Goal: Task Accomplishment & Management: Use online tool/utility

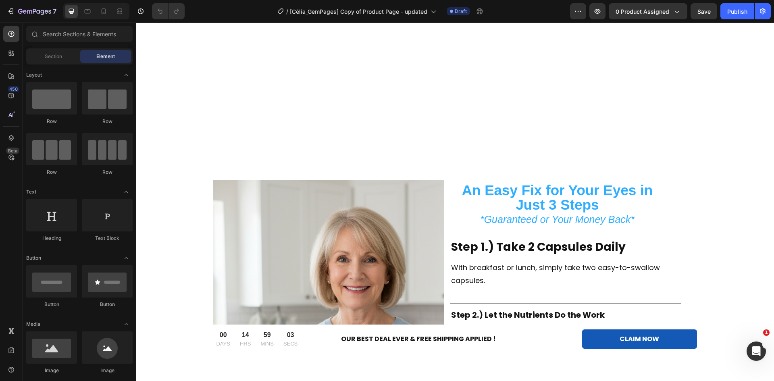
scroll to position [1223, 0]
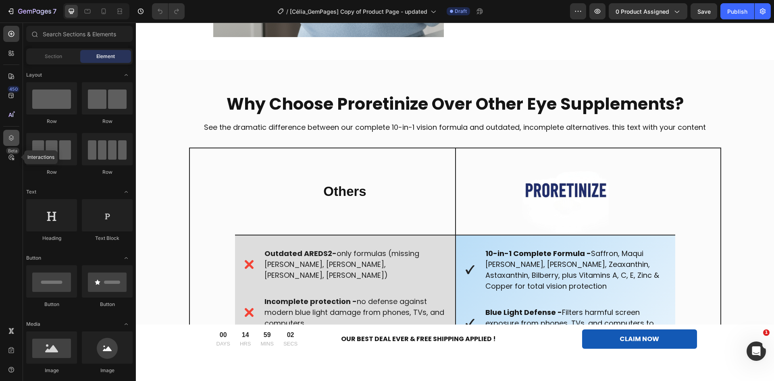
click at [11, 140] on icon at bounding box center [11, 138] width 8 height 8
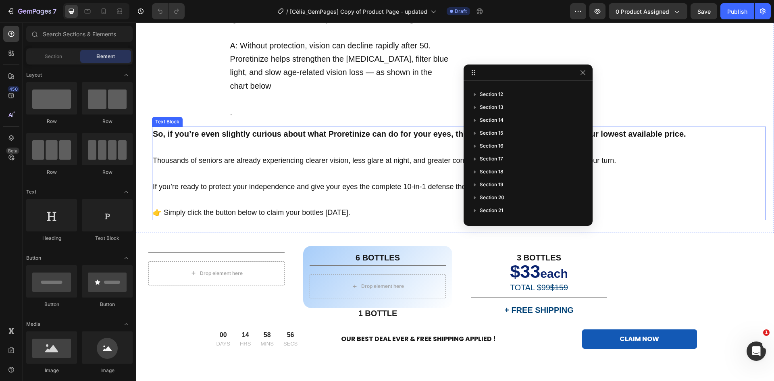
scroll to position [5206, 0]
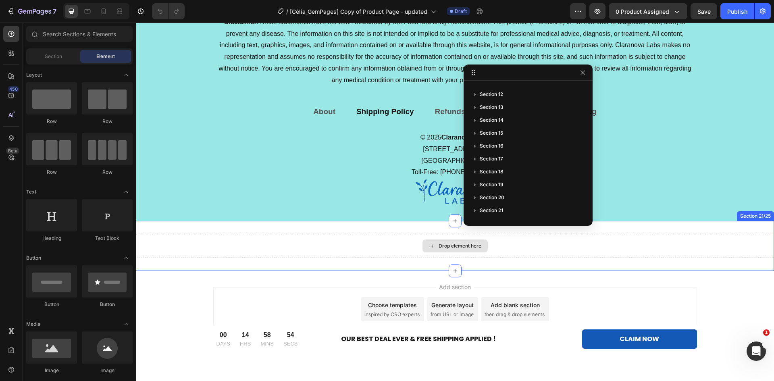
click at [370, 253] on div "Drop element here" at bounding box center [455, 246] width 638 height 24
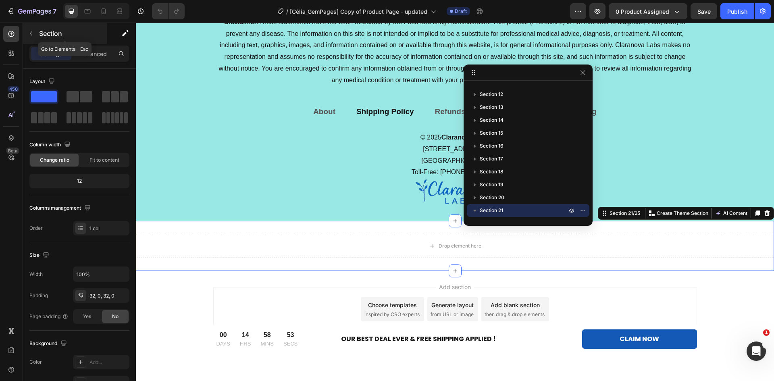
click at [35, 34] on button "button" at bounding box center [31, 33] width 13 height 13
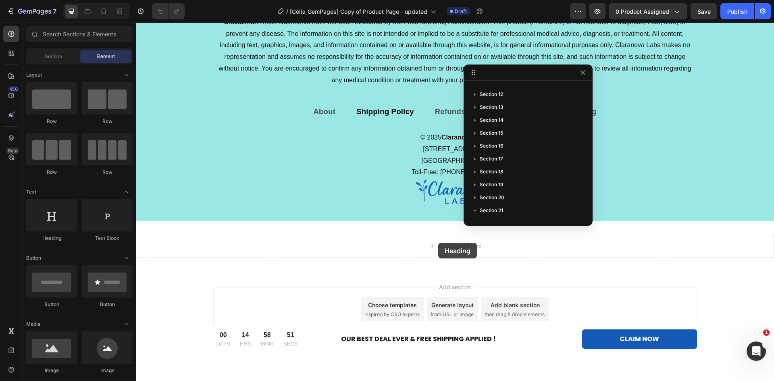
drag, startPoint x: 193, startPoint y: 233, endPoint x: 438, endPoint y: 243, distance: 245.7
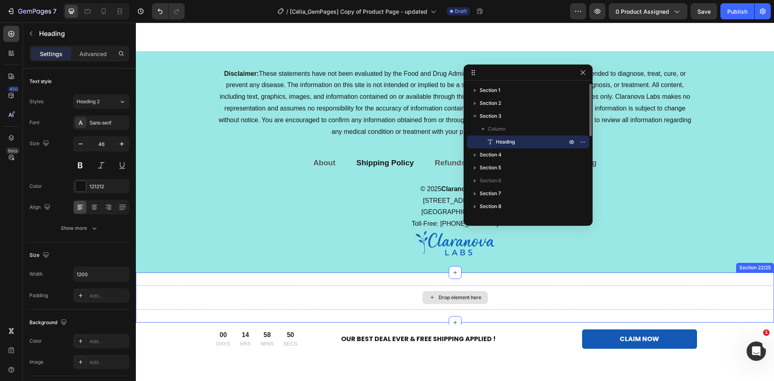
scroll to position [5258, 0]
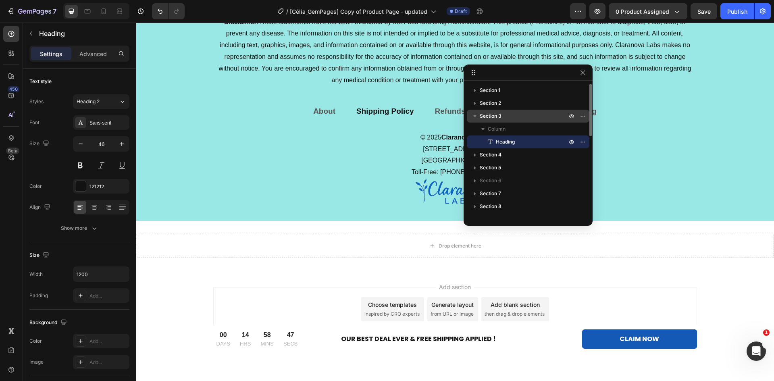
click at [496, 116] on span "Section 3" at bounding box center [491, 116] width 22 height 8
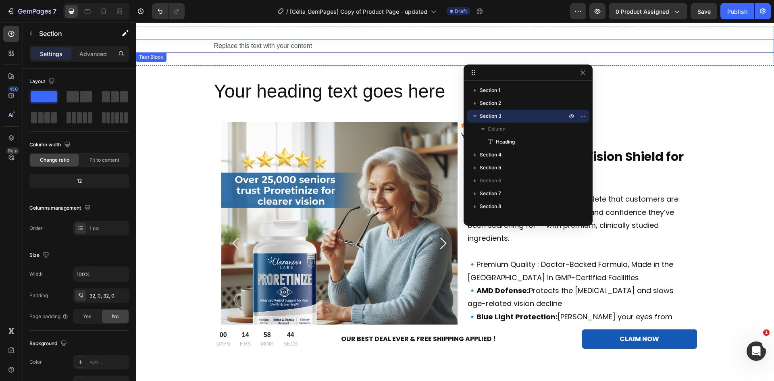
scroll to position [0, 0]
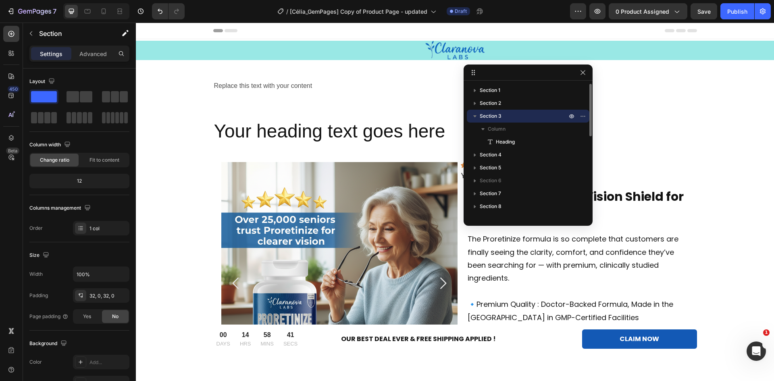
click at [523, 119] on p "Section 3" at bounding box center [524, 116] width 89 height 8
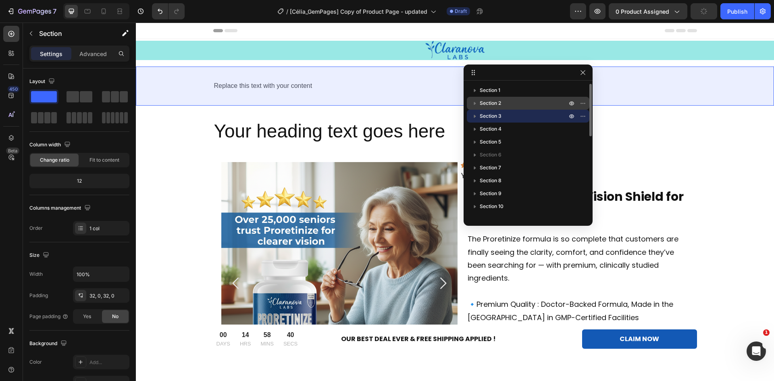
click at [493, 103] on span "Section 2" at bounding box center [490, 103] width 21 height 8
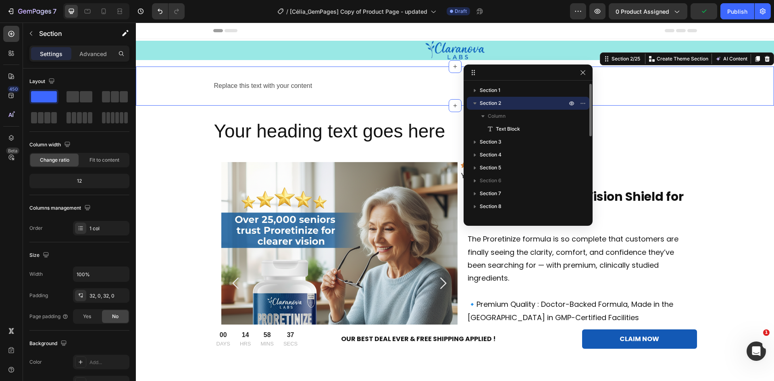
click at [470, 102] on div "Section 2" at bounding box center [528, 103] width 123 height 13
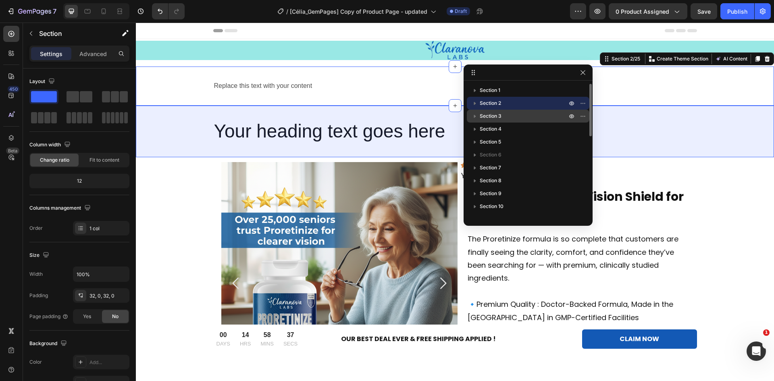
click at [479, 115] on button "button" at bounding box center [475, 116] width 10 height 10
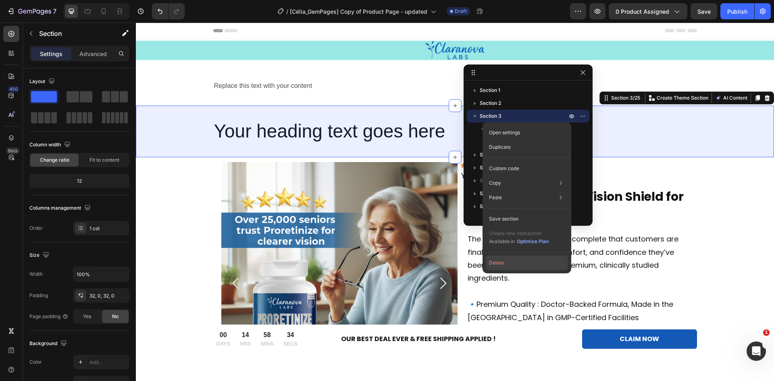
click at [512, 261] on button "Delete" at bounding box center [527, 263] width 82 height 15
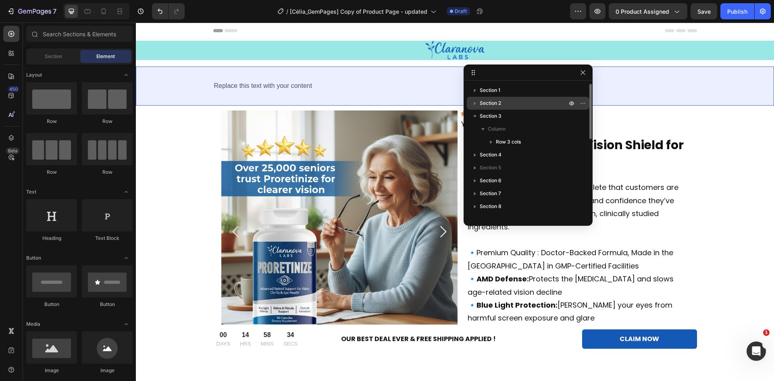
click at [492, 101] on span "Section 2" at bounding box center [490, 103] width 21 height 8
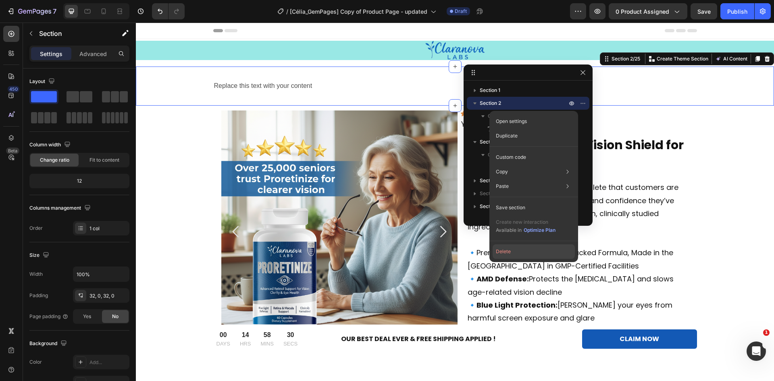
click at [525, 252] on button "Delete" at bounding box center [534, 251] width 82 height 15
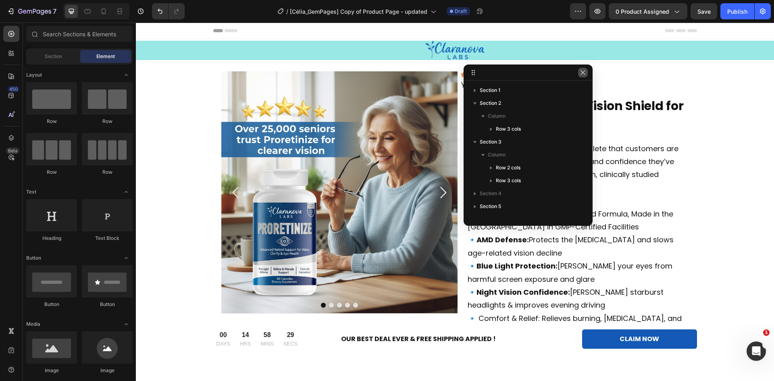
drag, startPoint x: 584, startPoint y: 74, endPoint x: 447, endPoint y: 53, distance: 138.7
click at [584, 74] on icon "button" at bounding box center [583, 72] width 6 height 6
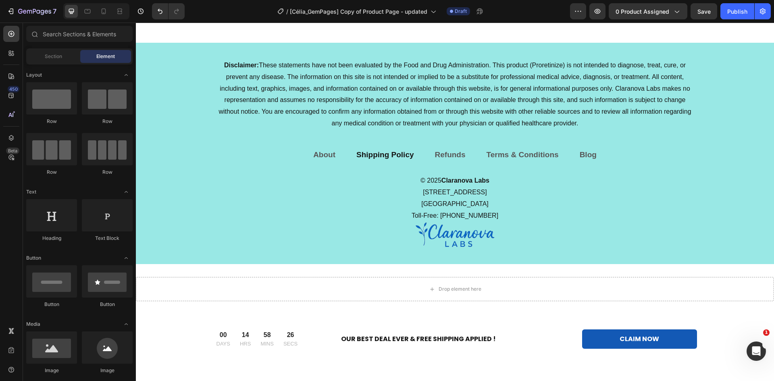
scroll to position [5201, 0]
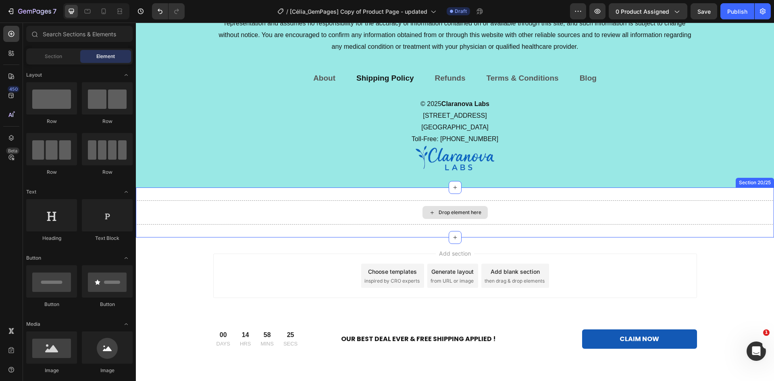
click at [418, 210] on div "Drop element here" at bounding box center [455, 212] width 638 height 24
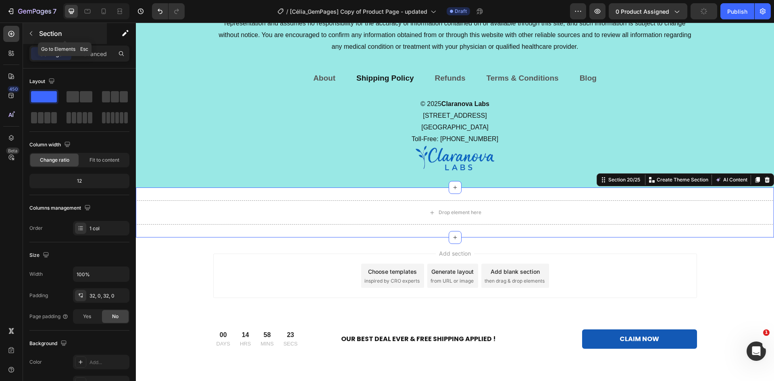
click at [28, 32] on icon "button" at bounding box center [31, 33] width 6 height 6
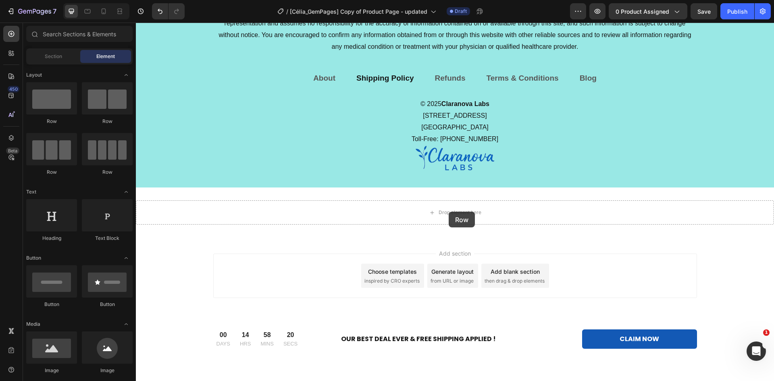
drag, startPoint x: 174, startPoint y: 150, endPoint x: 449, endPoint y: 212, distance: 281.3
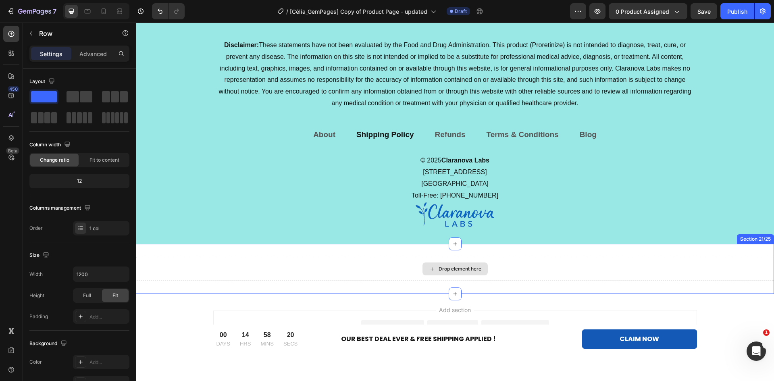
scroll to position [5257, 0]
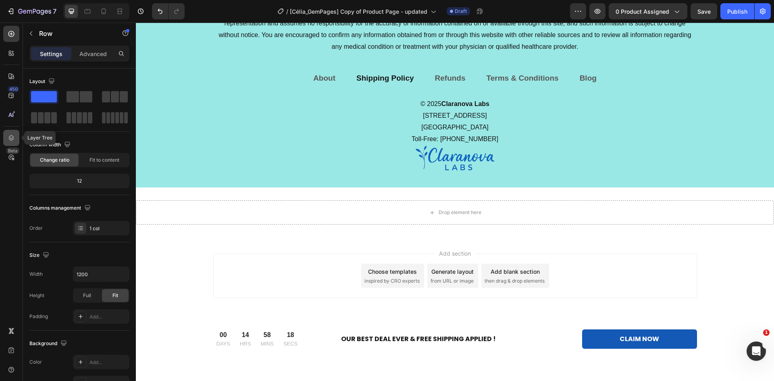
click at [6, 135] on div at bounding box center [11, 138] width 16 height 16
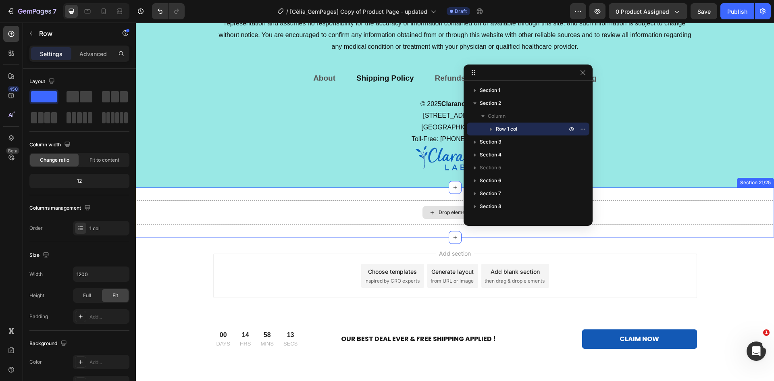
click at [693, 217] on div "Drop element here" at bounding box center [455, 212] width 638 height 24
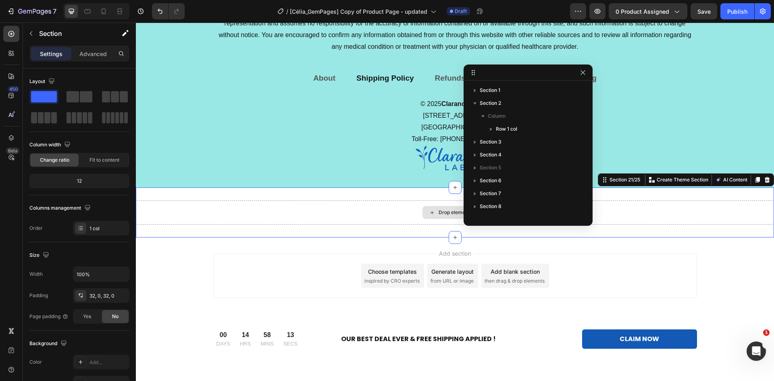
scroll to position [186, 0]
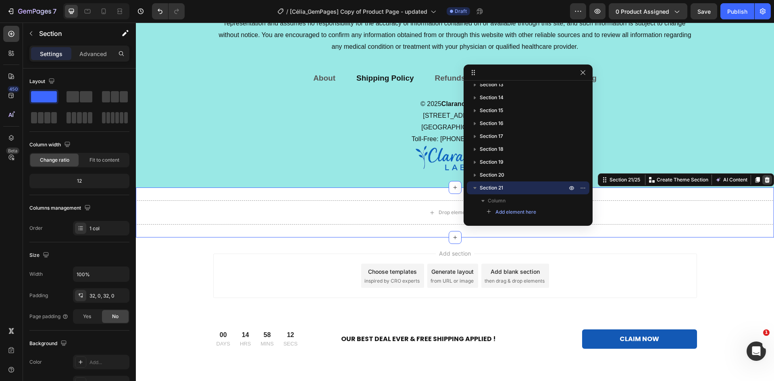
click at [765, 181] on div at bounding box center [767, 180] width 10 height 10
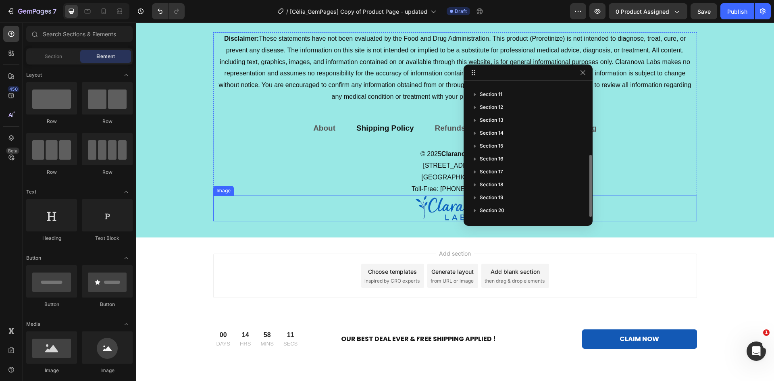
scroll to position [5207, 0]
drag, startPoint x: 225, startPoint y: 147, endPoint x: 470, endPoint y: 242, distance: 263.5
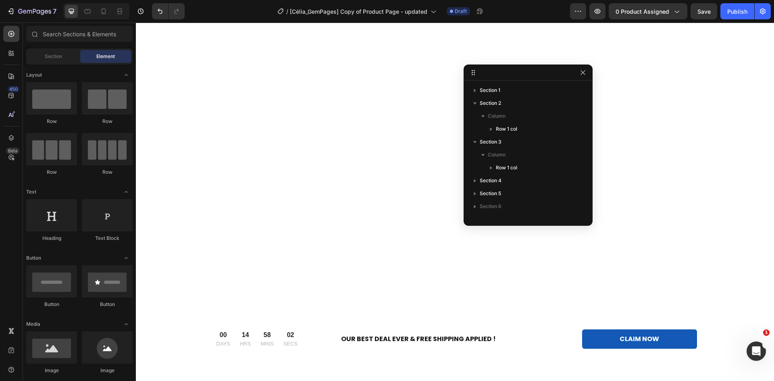
scroll to position [0, 0]
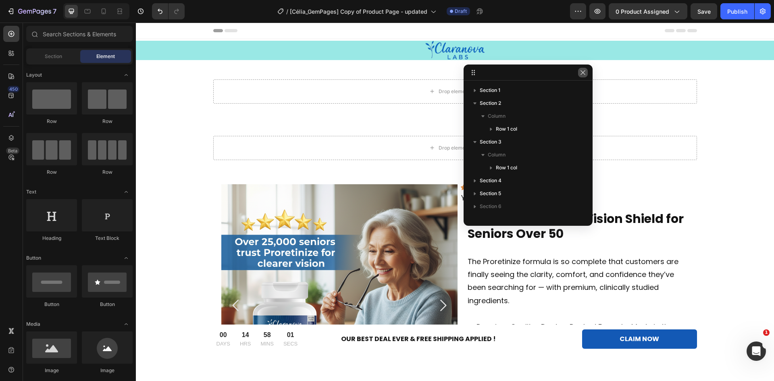
click at [583, 71] on icon "button" at bounding box center [583, 72] width 6 height 6
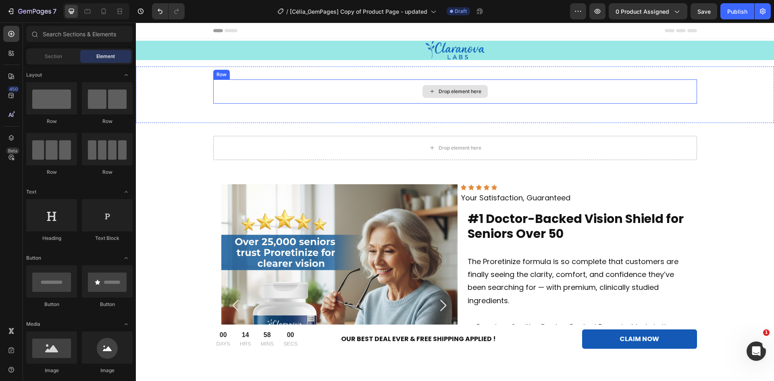
click at [294, 79] on div "Drop element here" at bounding box center [455, 91] width 484 height 24
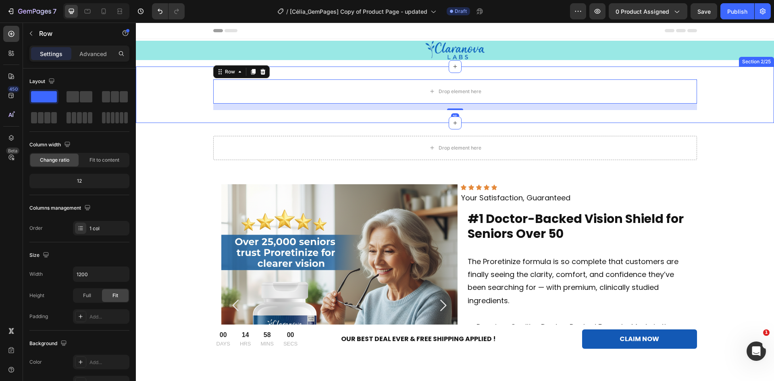
click at [293, 73] on div "Drop element here Row 16 Section 2/25" at bounding box center [455, 95] width 638 height 56
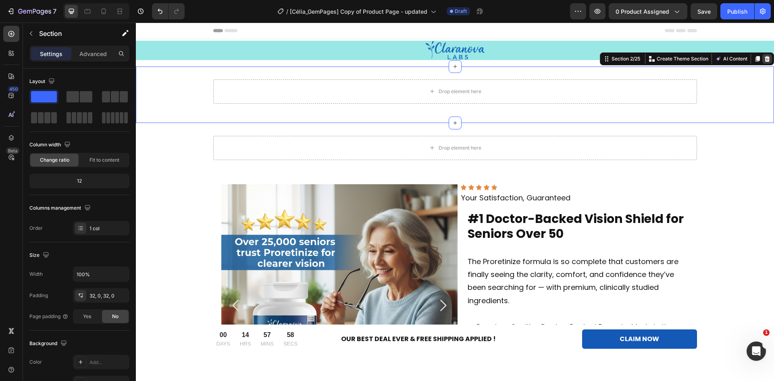
click at [765, 58] on icon at bounding box center [767, 59] width 5 height 6
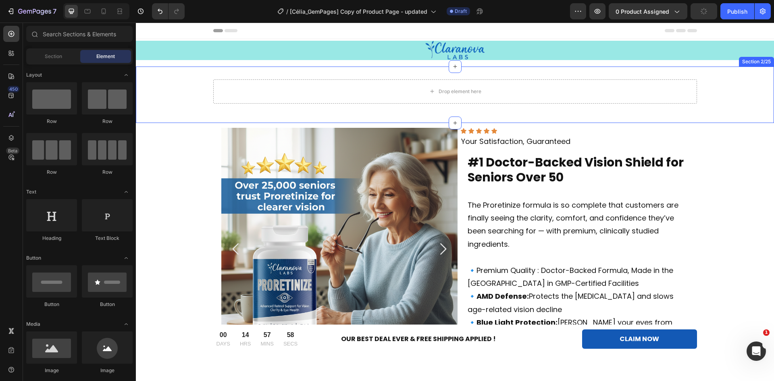
click at [631, 71] on div "Drop element here Row Section 2/25" at bounding box center [455, 95] width 638 height 56
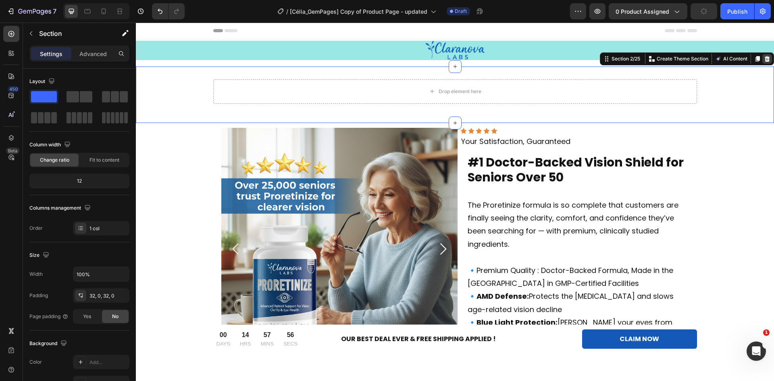
click at [765, 57] on icon at bounding box center [767, 59] width 5 height 6
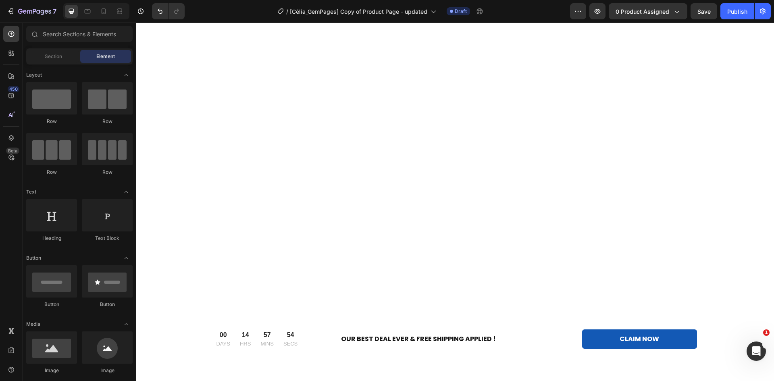
scroll to position [4884, 0]
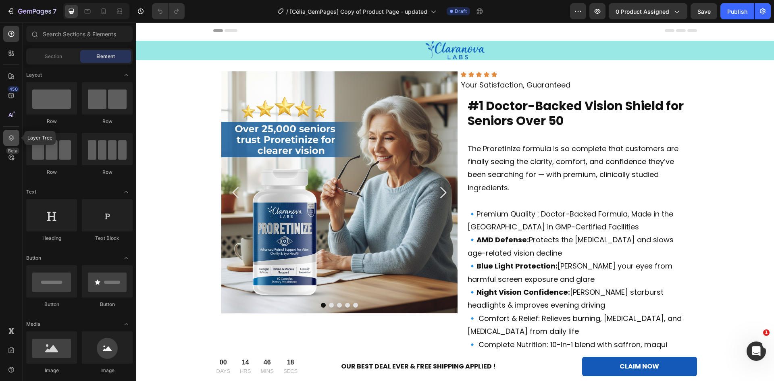
click at [8, 144] on div at bounding box center [11, 138] width 16 height 16
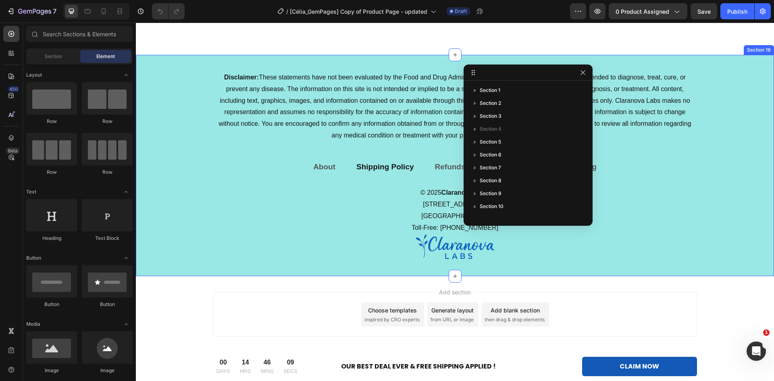
scroll to position [5123, 0]
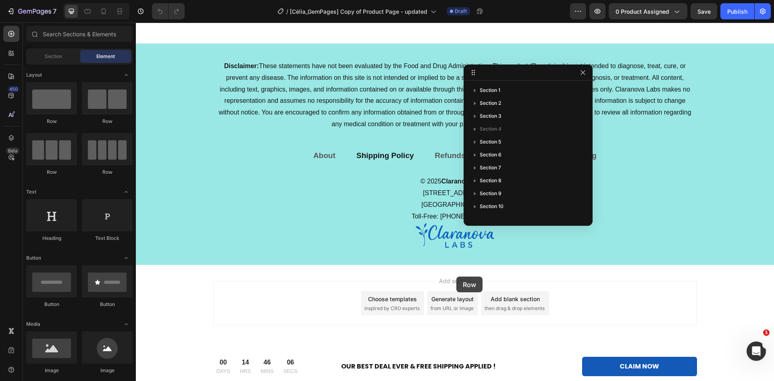
drag, startPoint x: 190, startPoint y: 133, endPoint x: 456, endPoint y: 277, distance: 302.7
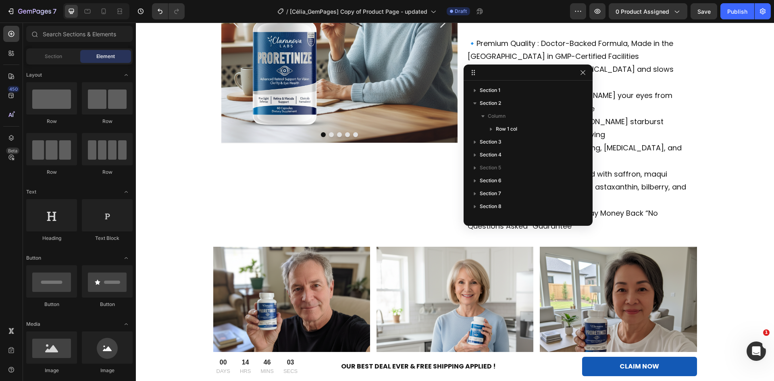
scroll to position [0, 0]
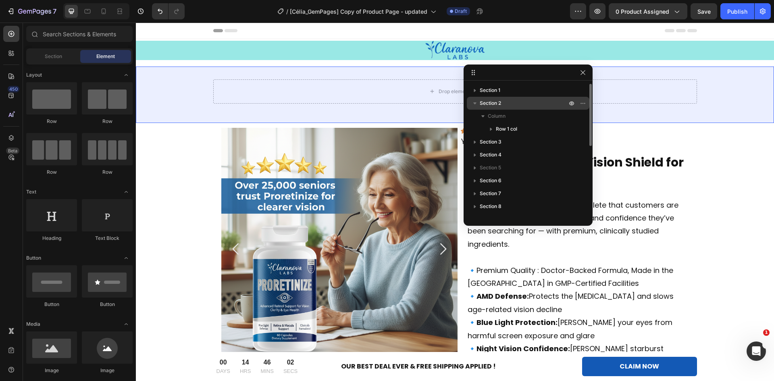
click at [499, 103] on span "Section 2" at bounding box center [490, 103] width 21 height 8
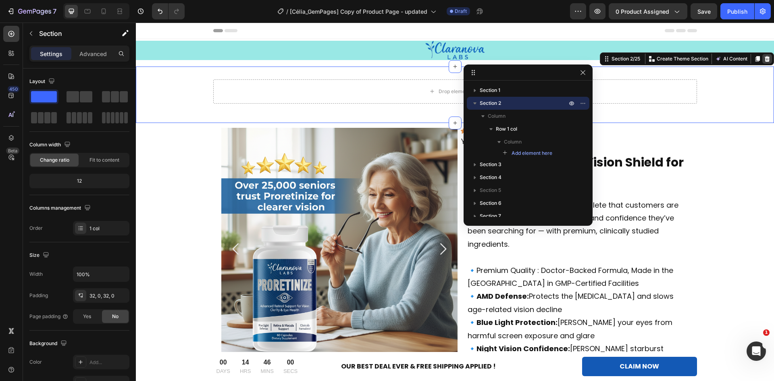
click at [765, 57] on icon at bounding box center [767, 59] width 5 height 6
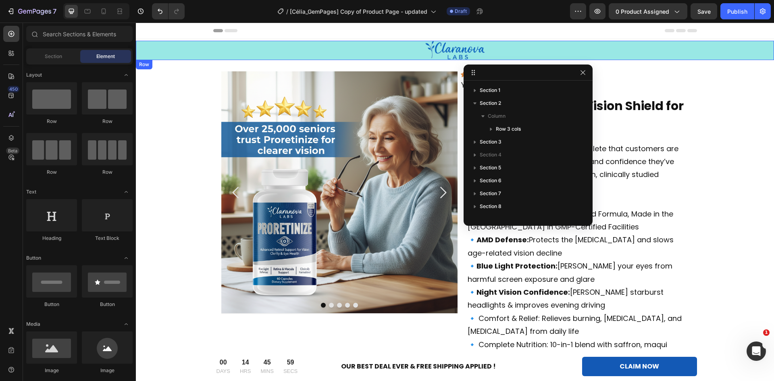
click at [344, 48] on div "Image Row" at bounding box center [455, 50] width 638 height 19
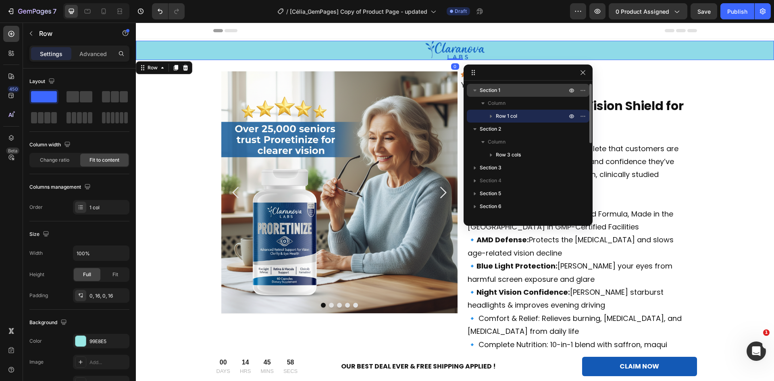
click at [500, 91] on span "Section 1" at bounding box center [490, 90] width 21 height 8
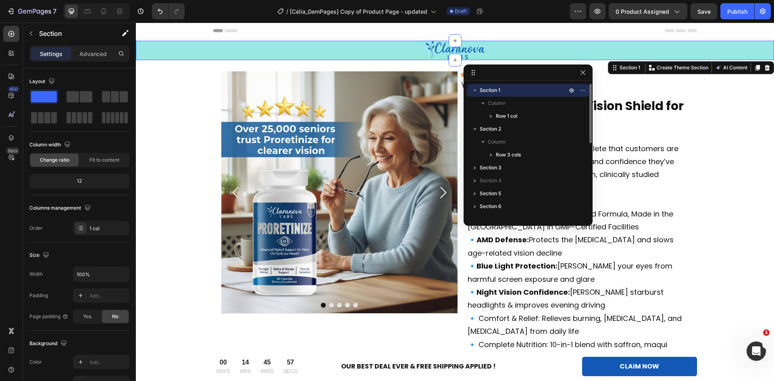
click at [475, 91] on icon "button" at bounding box center [474, 91] width 3 height 2
click at [765, 67] on div at bounding box center [767, 68] width 10 height 10
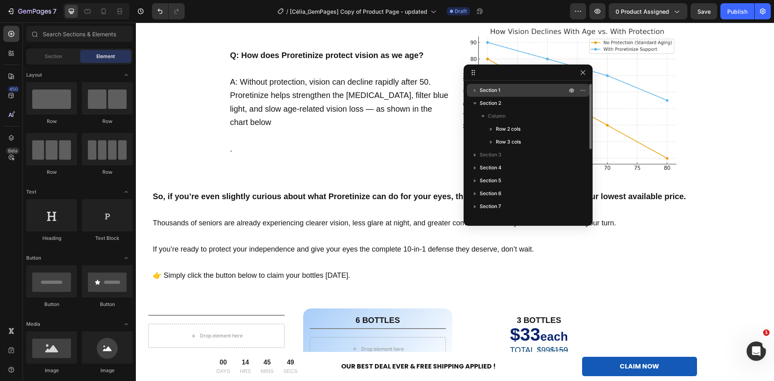
scroll to position [5096, 0]
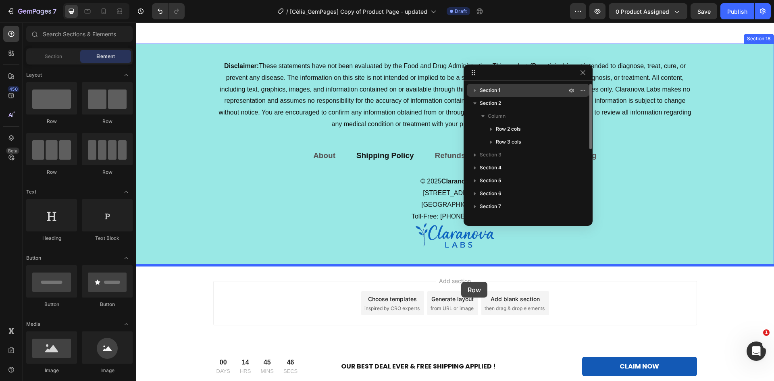
drag, startPoint x: 188, startPoint y: 128, endPoint x: 461, endPoint y: 282, distance: 313.6
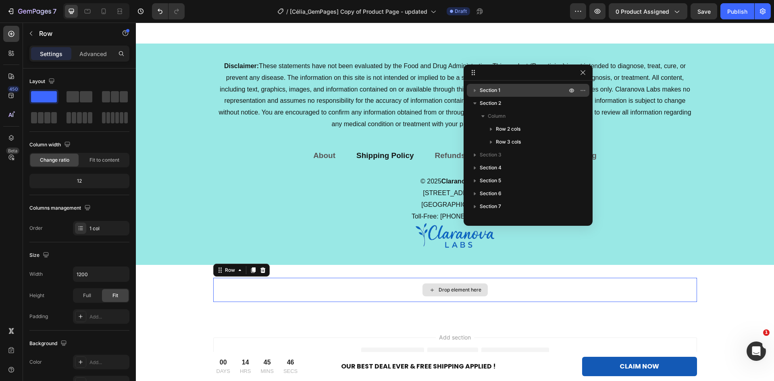
scroll to position [177, 0]
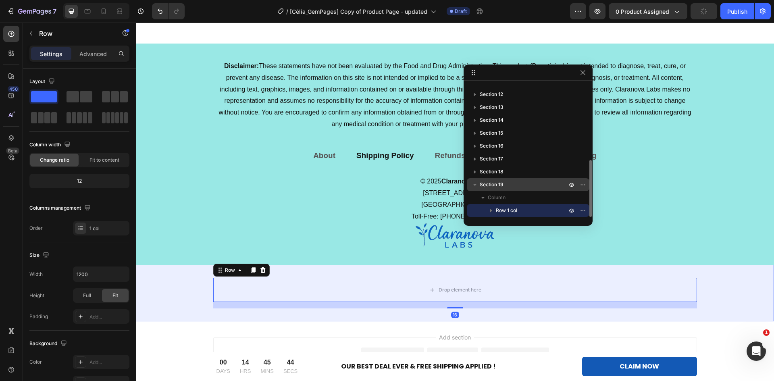
click at [504, 187] on p "Section 19" at bounding box center [524, 185] width 89 height 8
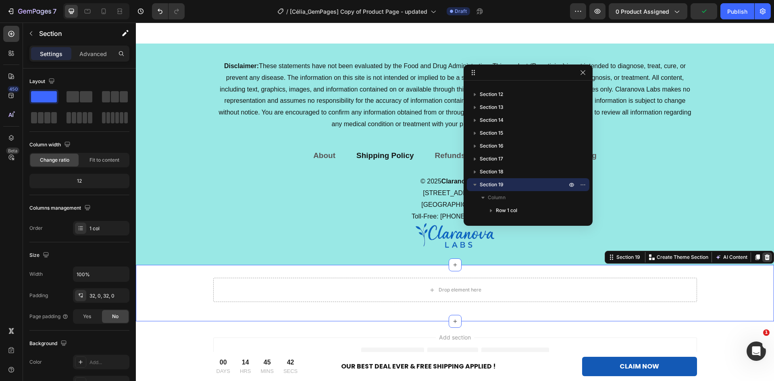
click at [765, 258] on icon at bounding box center [767, 257] width 5 height 6
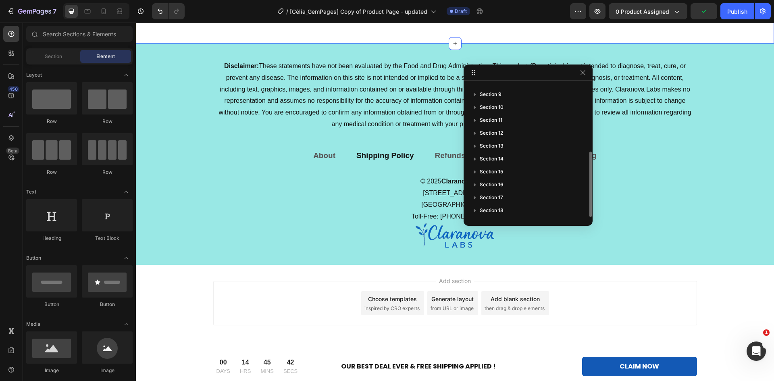
scroll to position [138, 0]
click at [158, 11] on icon "Undo/Redo" at bounding box center [160, 11] width 8 height 8
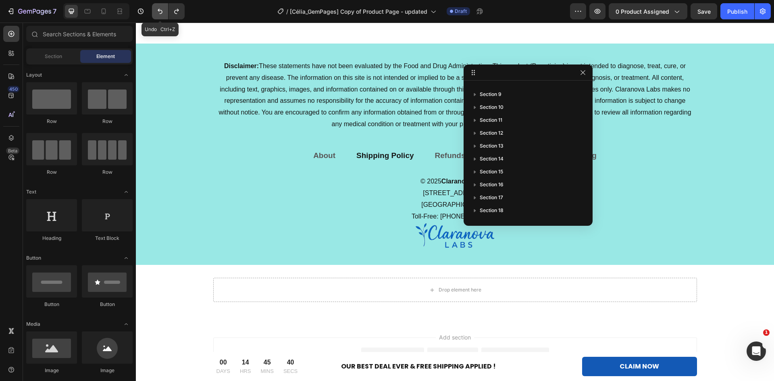
click at [158, 11] on icon "Undo/Redo" at bounding box center [160, 11] width 8 height 8
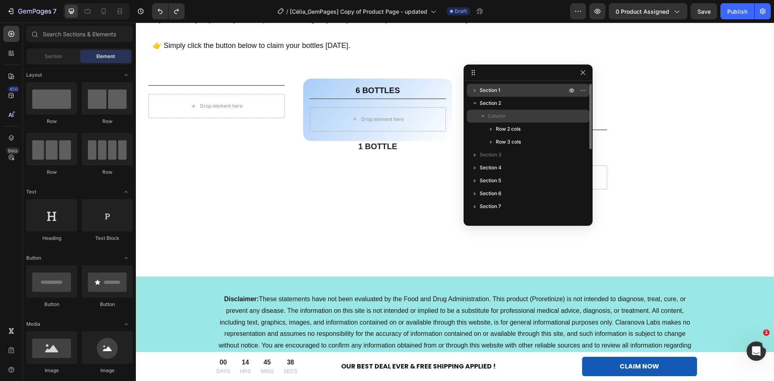
scroll to position [4813, 0]
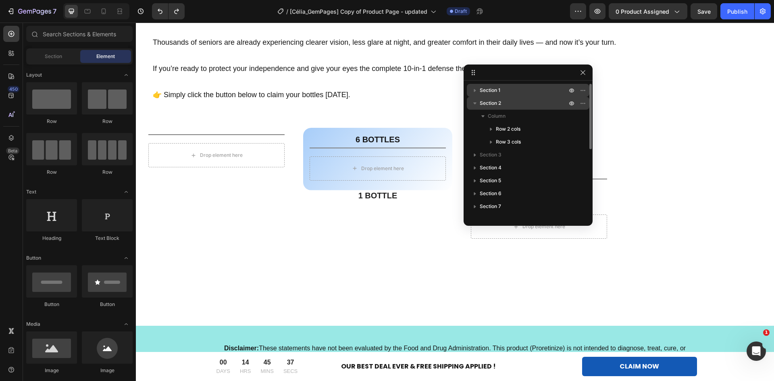
click at [483, 102] on span "Section 2" at bounding box center [490, 103] width 21 height 8
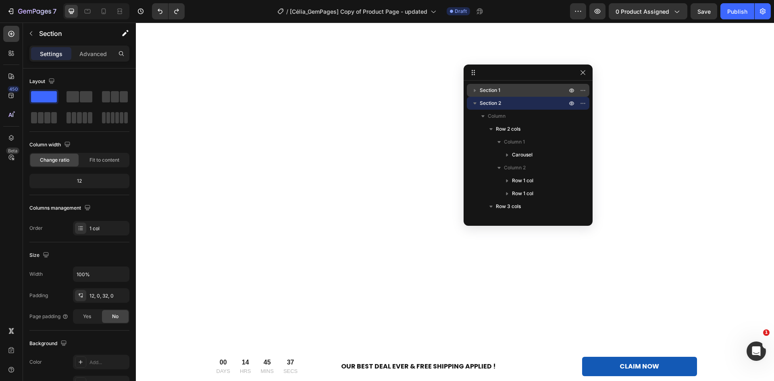
scroll to position [0, 0]
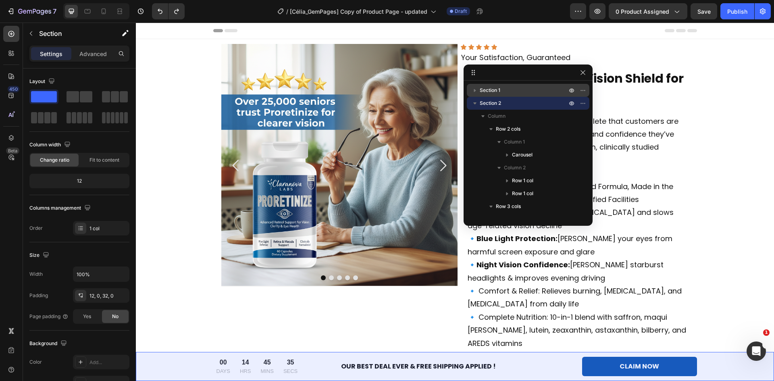
click at [476, 90] on icon "button" at bounding box center [475, 90] width 8 height 8
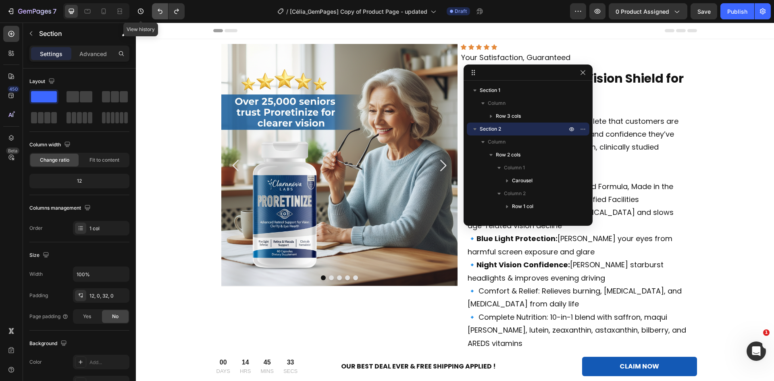
click at [158, 8] on icon "Undo/Redo" at bounding box center [160, 11] width 8 height 8
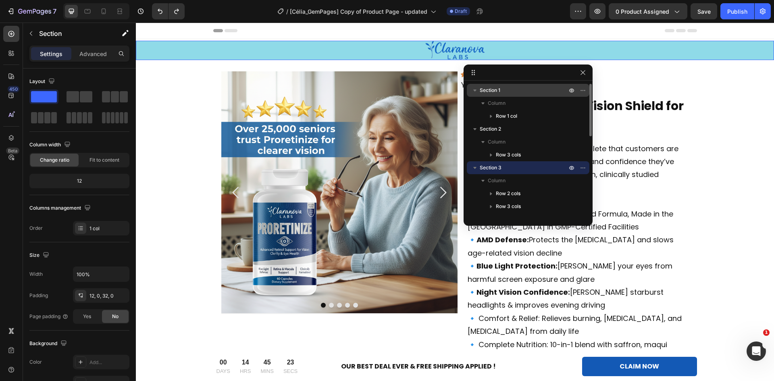
click at [475, 88] on icon "button" at bounding box center [475, 90] width 8 height 8
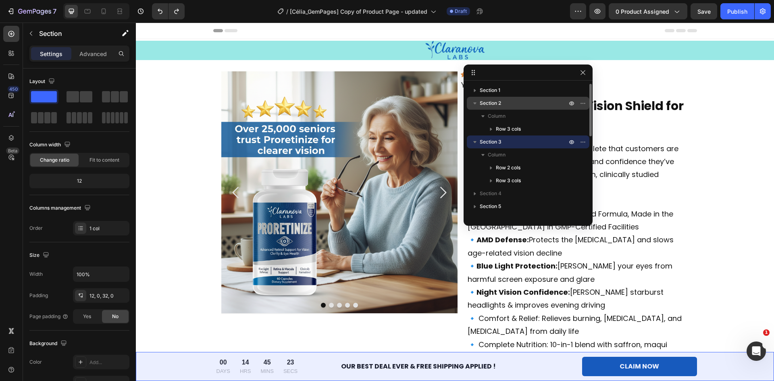
click at [474, 102] on icon "button" at bounding box center [474, 103] width 3 height 2
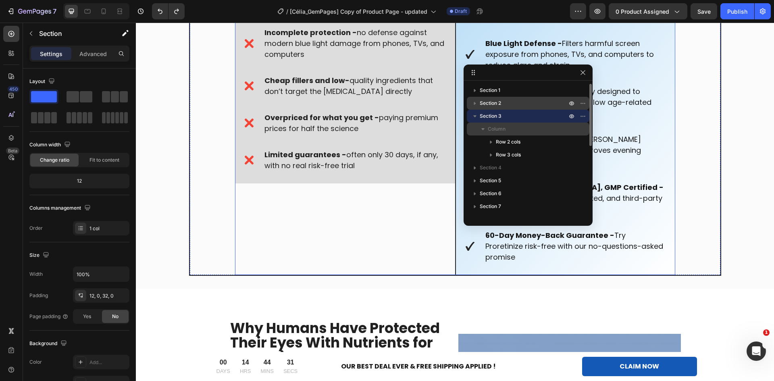
scroll to position [1693, 0]
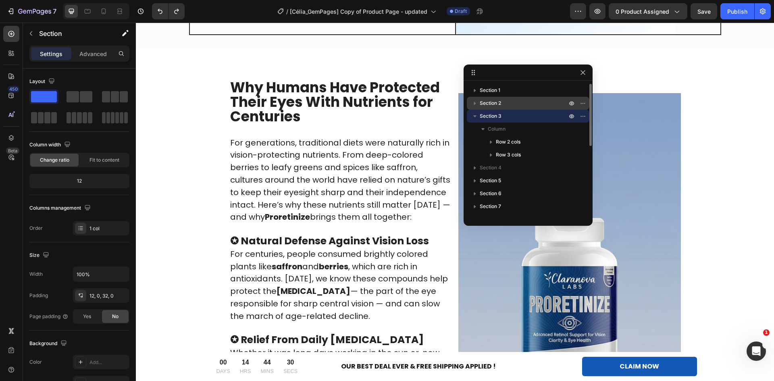
click at [474, 116] on icon "button" at bounding box center [475, 116] width 8 height 8
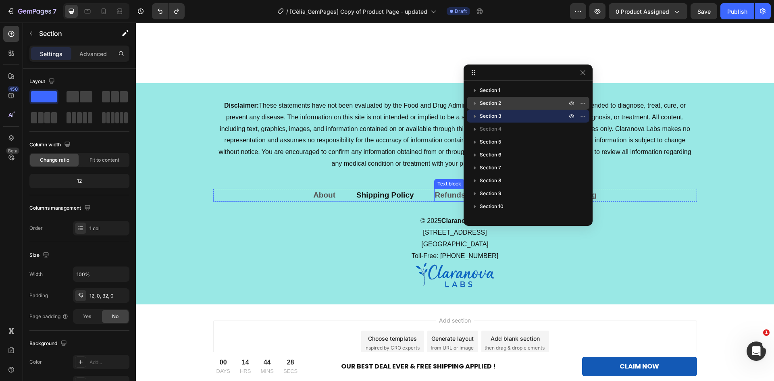
scroll to position [5123, 0]
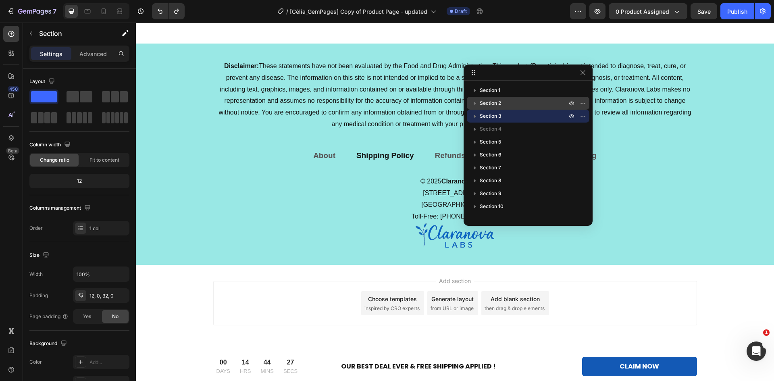
click at [503, 300] on div "Add blank section" at bounding box center [515, 299] width 49 height 8
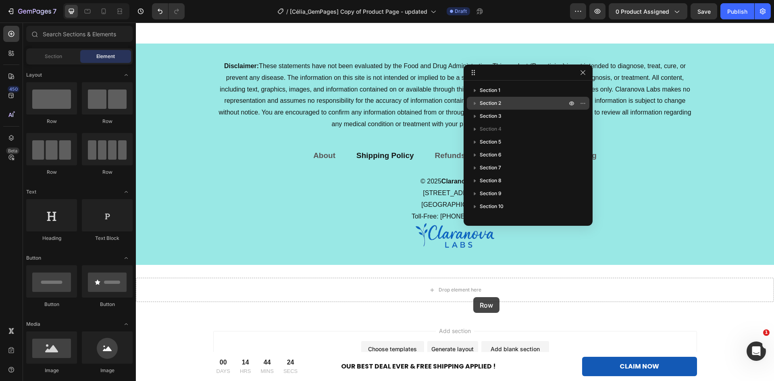
drag, startPoint x: 204, startPoint y: 135, endPoint x: 338, endPoint y: 29, distance: 171.3
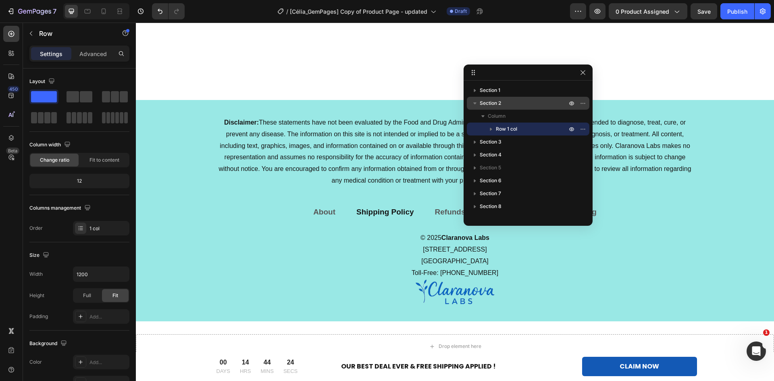
scroll to position [5180, 0]
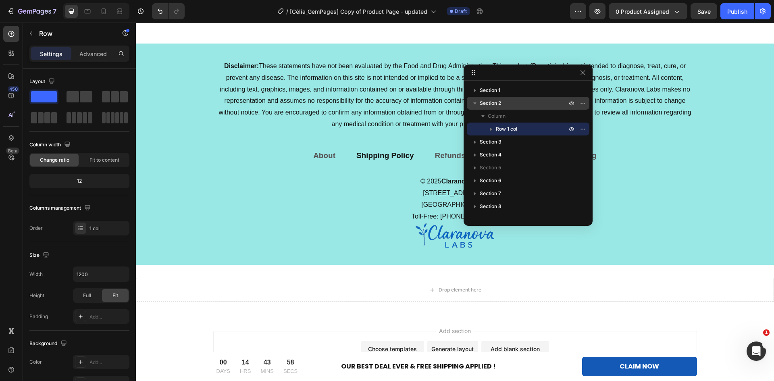
click at [487, 107] on div "Section 2" at bounding box center [528, 103] width 116 height 13
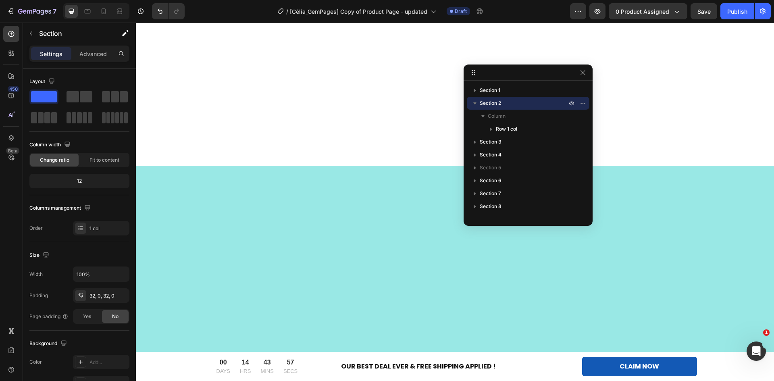
scroll to position [16, 0]
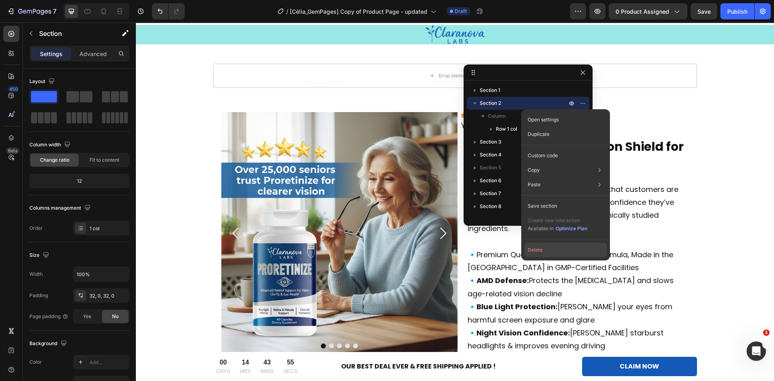
click at [542, 252] on button "Delete" at bounding box center [566, 250] width 82 height 15
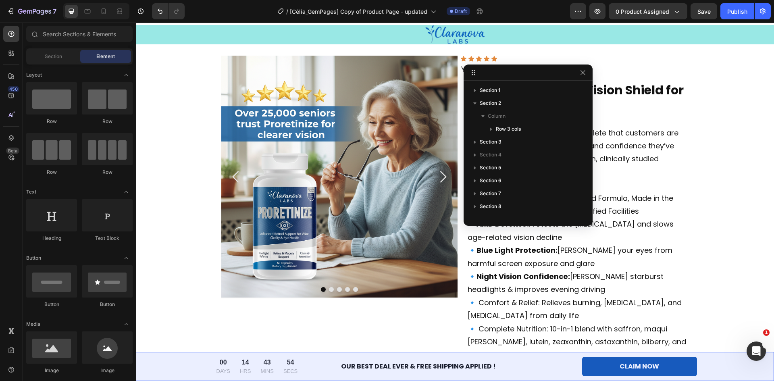
click at [475, 102] on icon "button" at bounding box center [475, 103] width 8 height 8
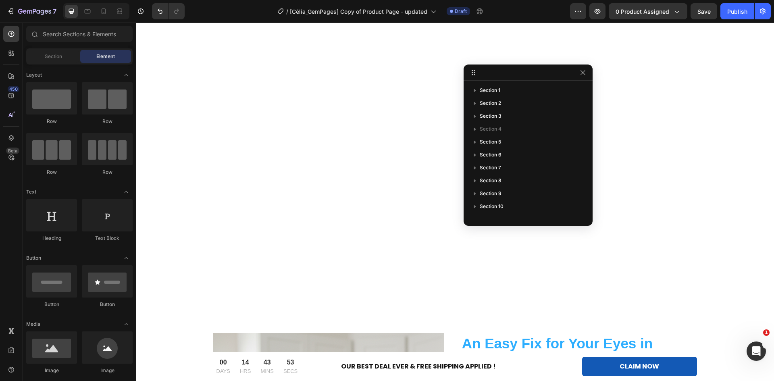
scroll to position [956, 0]
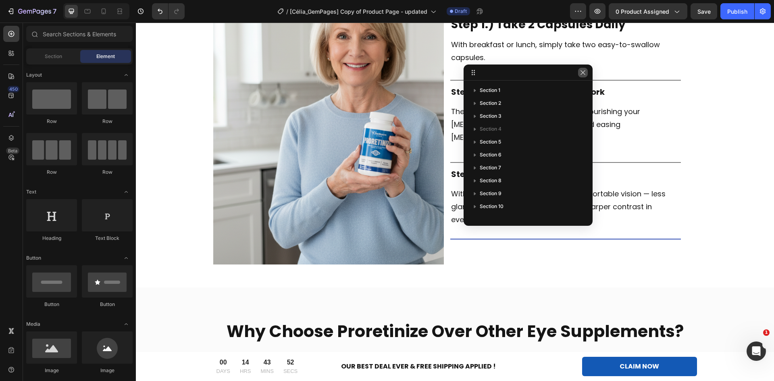
click at [584, 74] on icon "button" at bounding box center [583, 72] width 6 height 6
